Goal: Check status

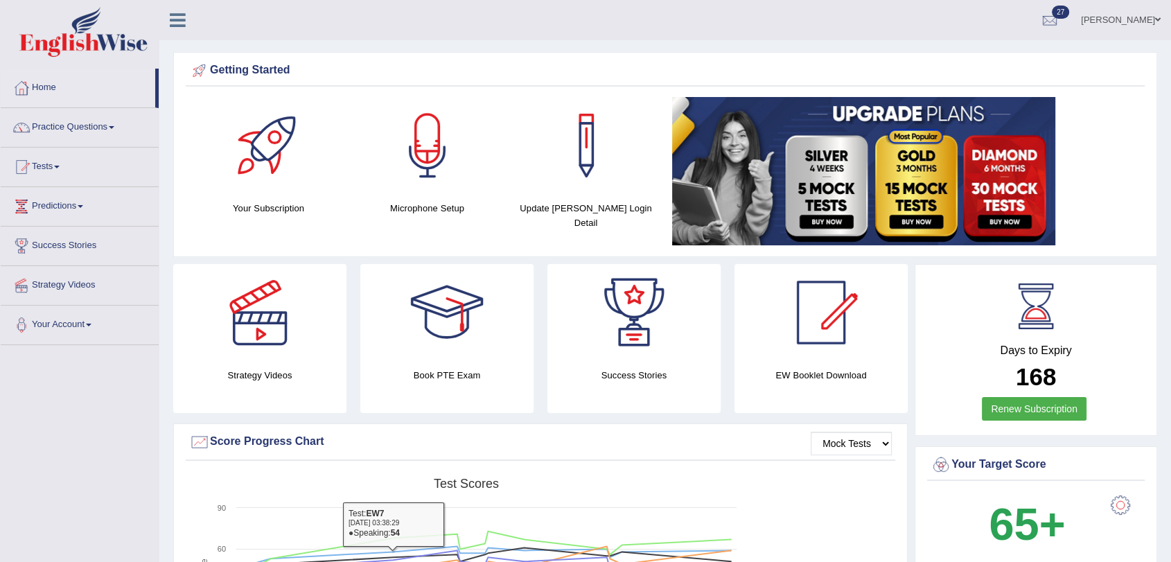
click at [57, 169] on link "Tests" at bounding box center [80, 165] width 158 height 35
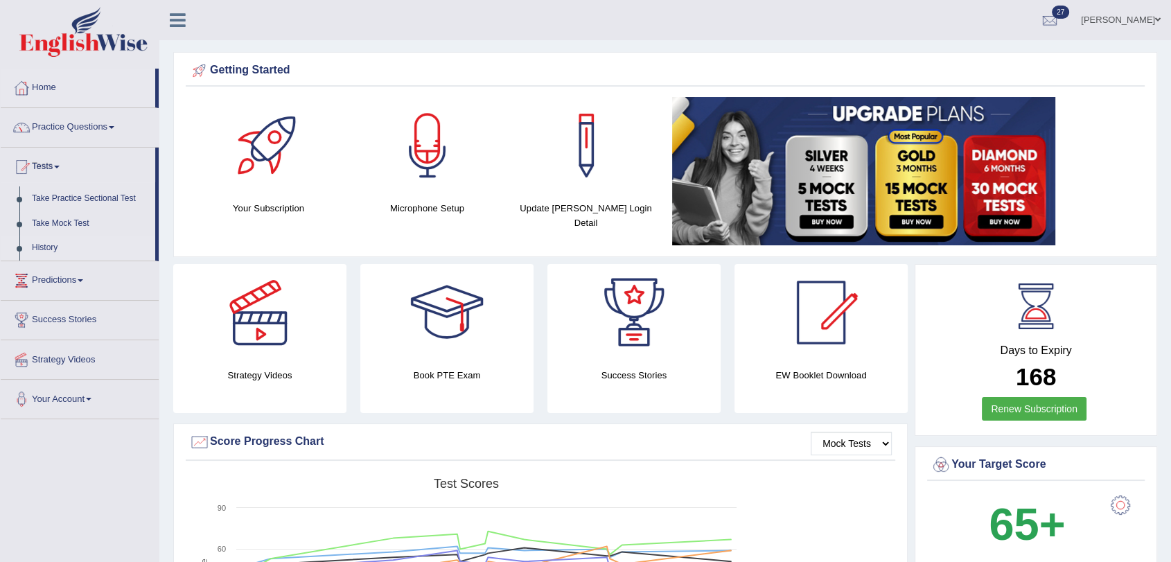
click at [52, 245] on link "History" at bounding box center [91, 248] width 130 height 25
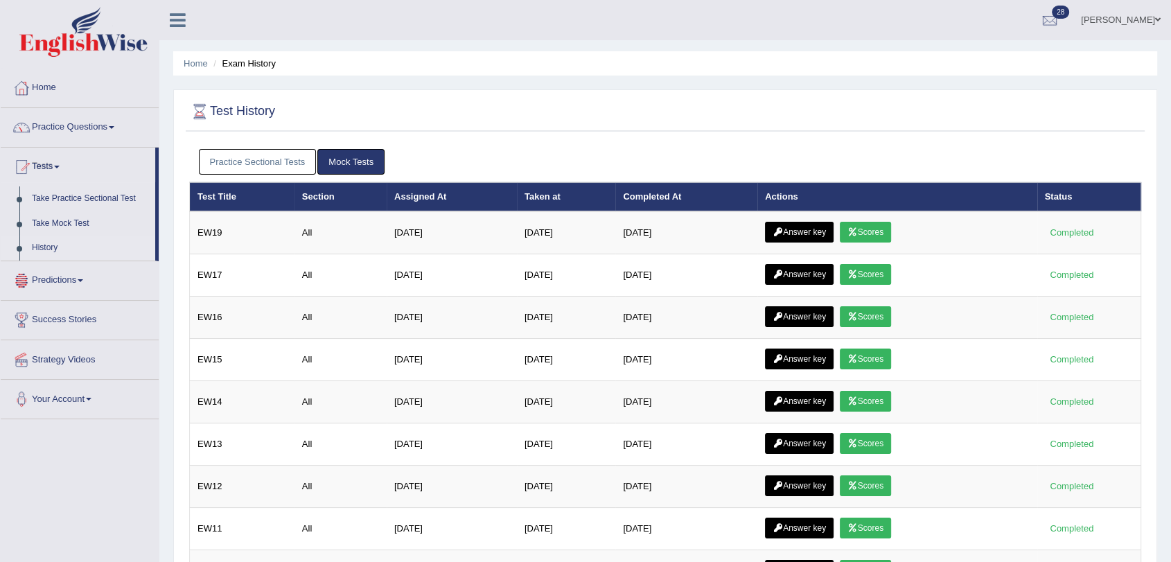
click at [887, 232] on link "Scores" at bounding box center [865, 232] width 51 height 21
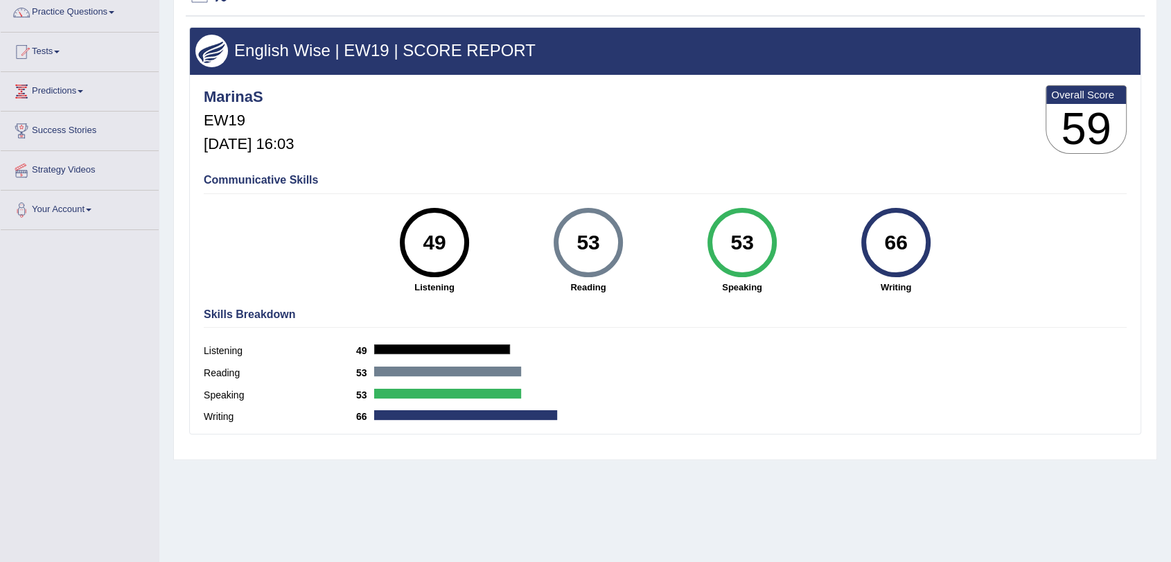
scroll to position [89, 0]
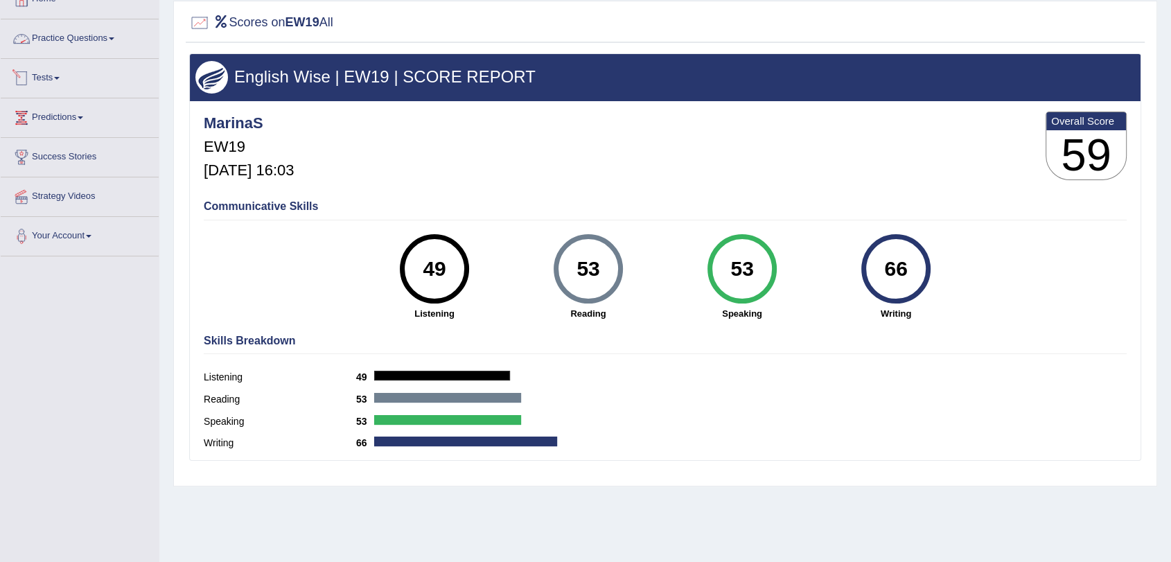
click at [44, 79] on link "Tests" at bounding box center [80, 76] width 158 height 35
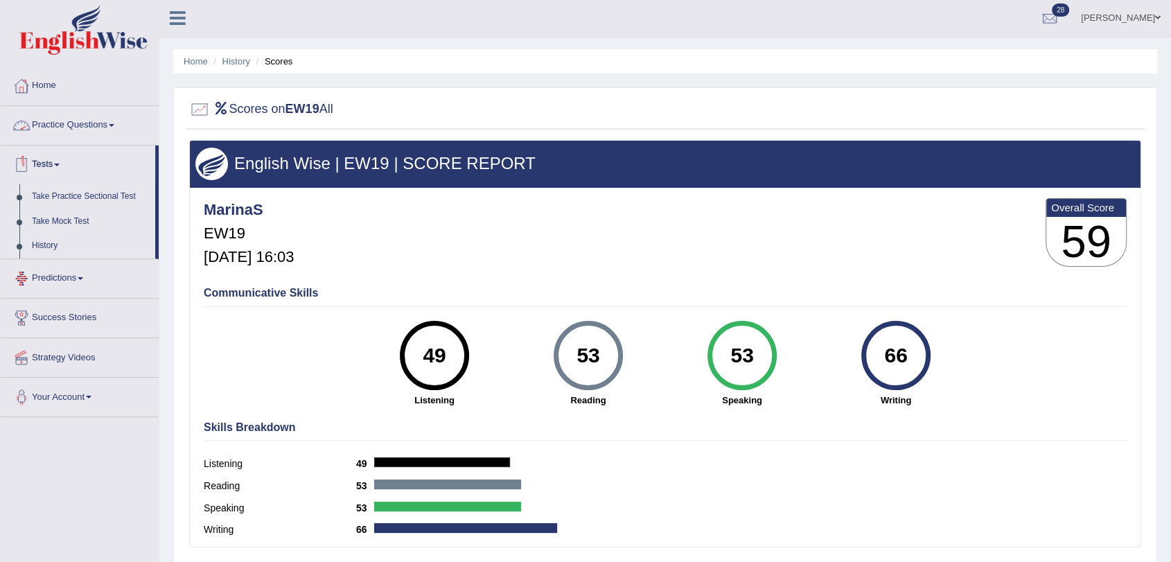
scroll to position [0, 0]
